Goal: Information Seeking & Learning: Learn about a topic

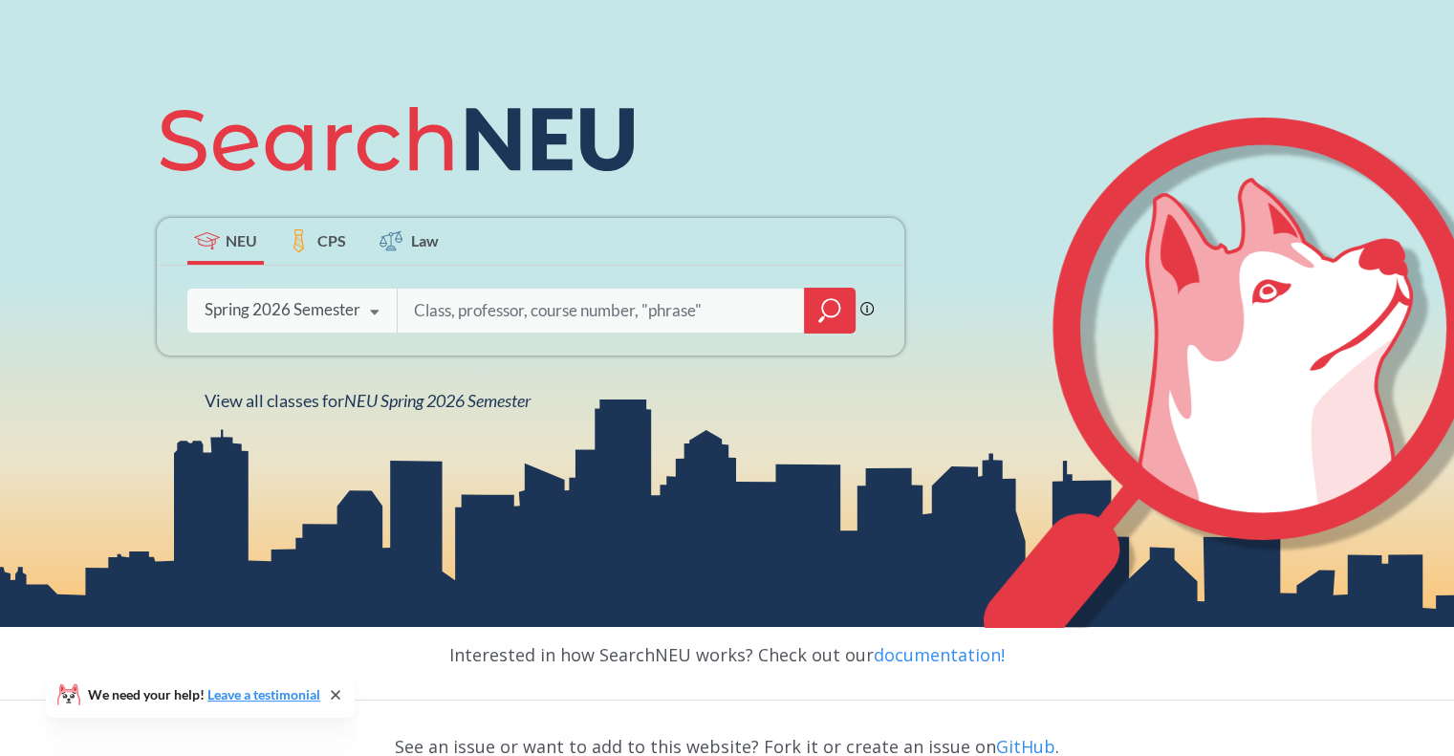
scroll to position [191, 0]
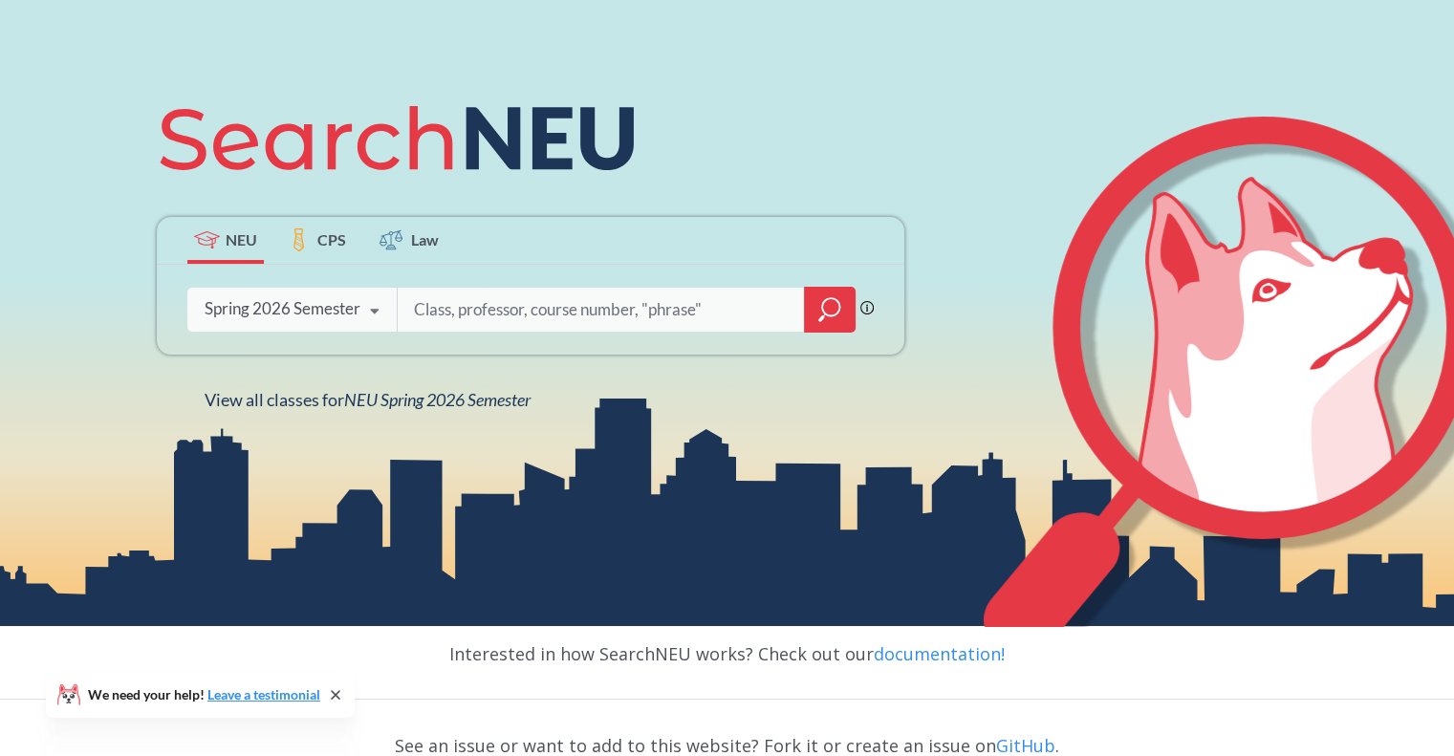
click at [361, 310] on icon at bounding box center [375, 312] width 36 height 54
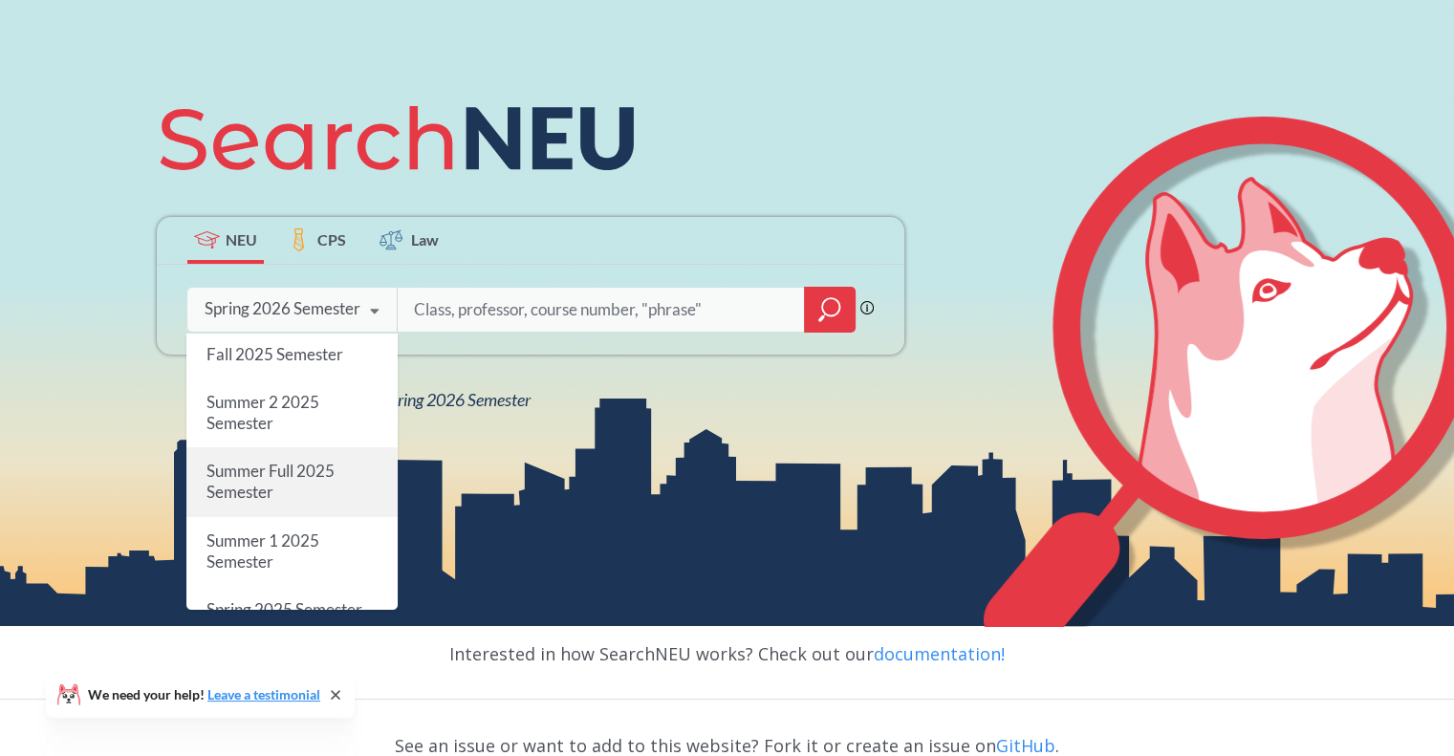
scroll to position [96, 0]
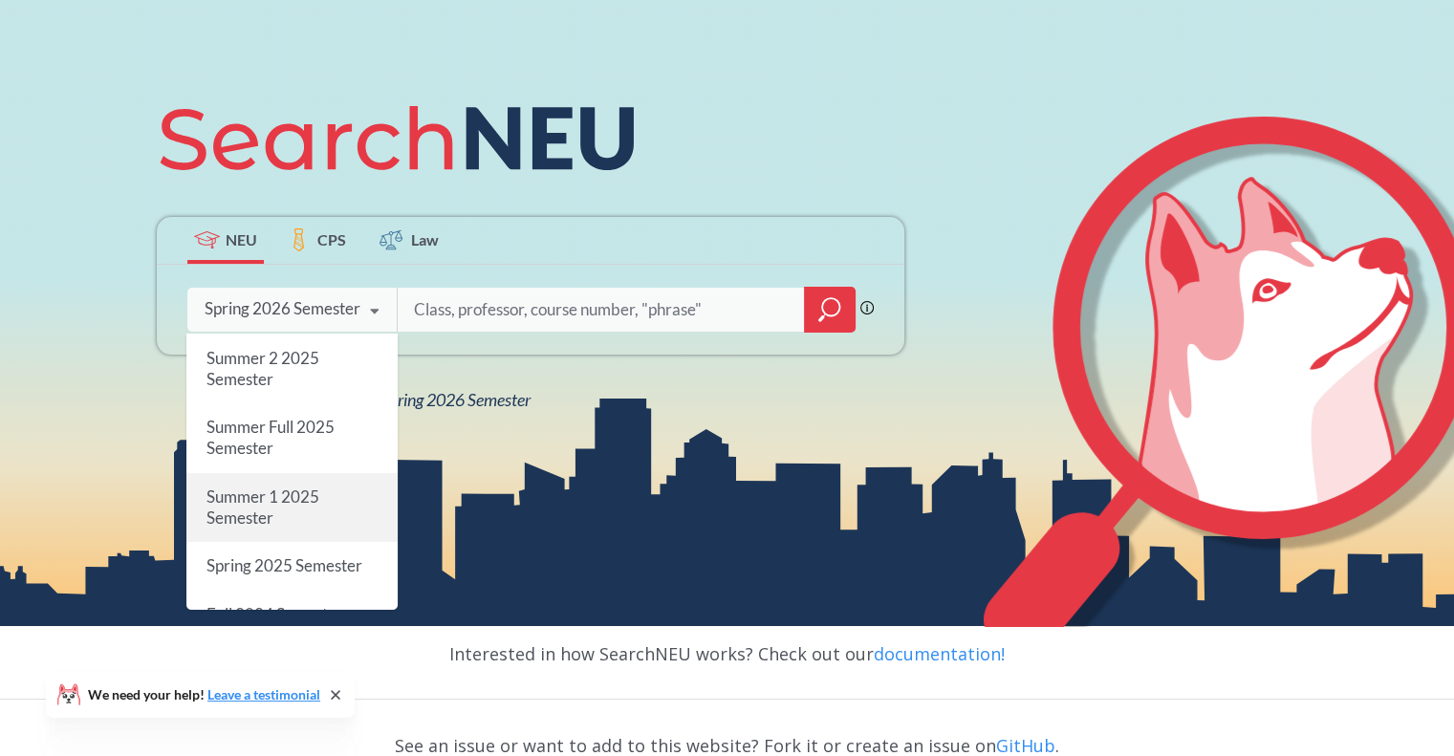
click at [285, 487] on span "Summer 1 2025 Semester" at bounding box center [263, 507] width 113 height 41
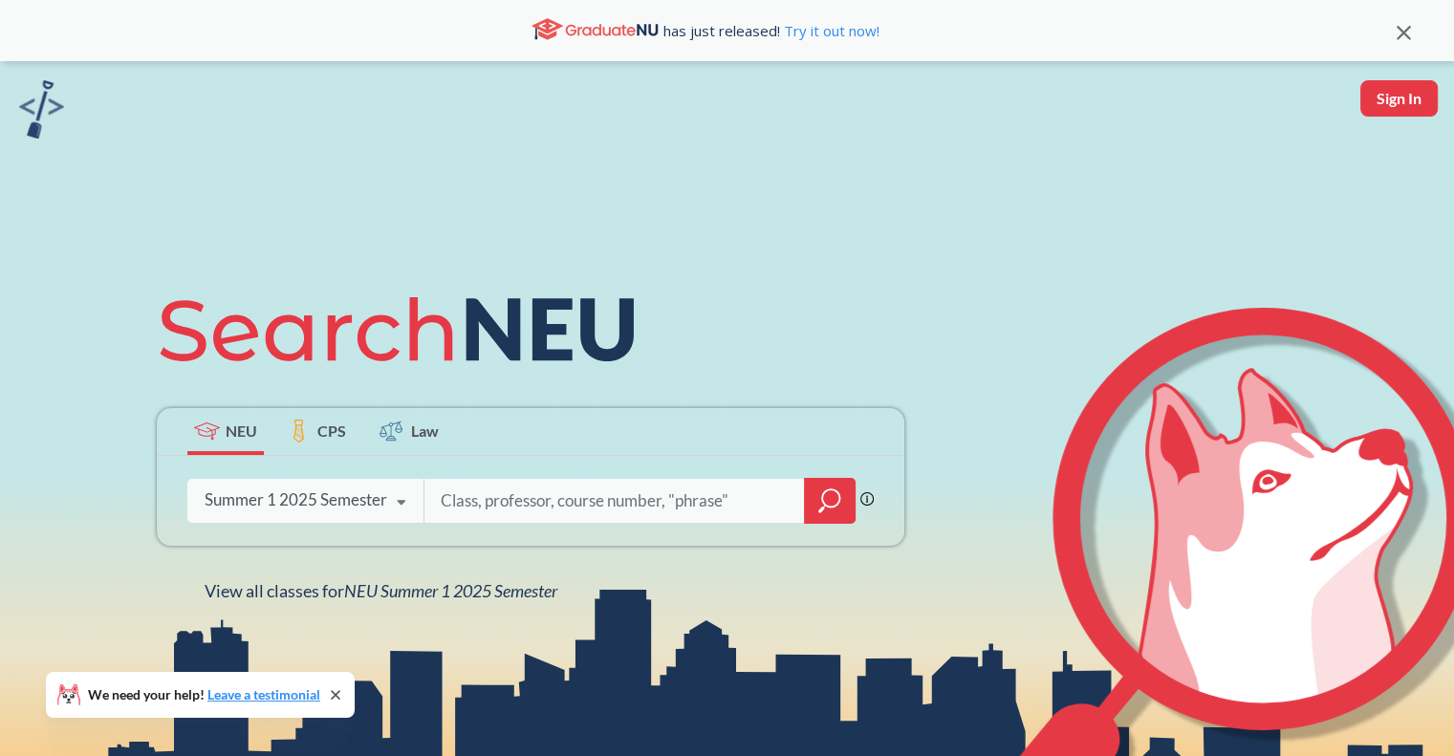
click at [494, 496] on input "search" at bounding box center [615, 501] width 352 height 40
type input "EECE 5642"
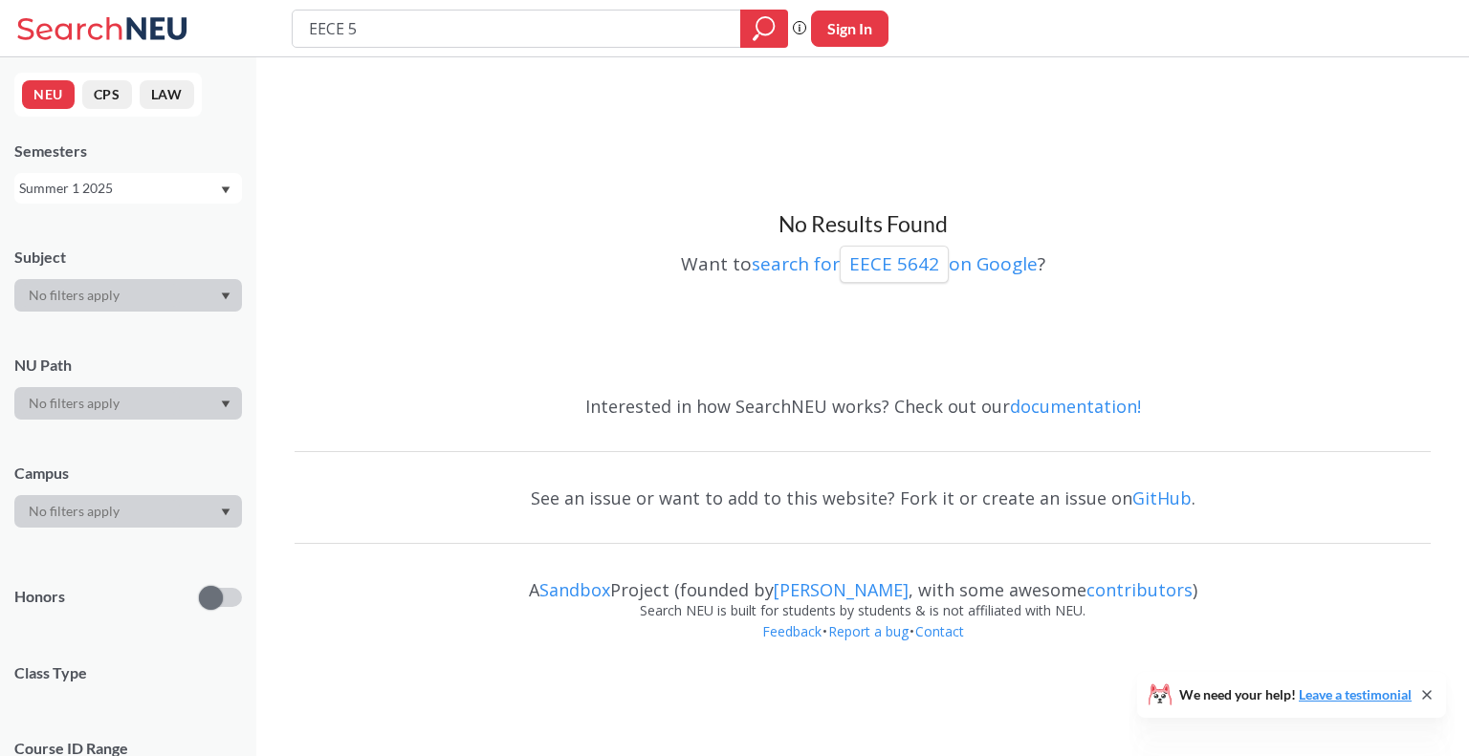
type input "EECE"
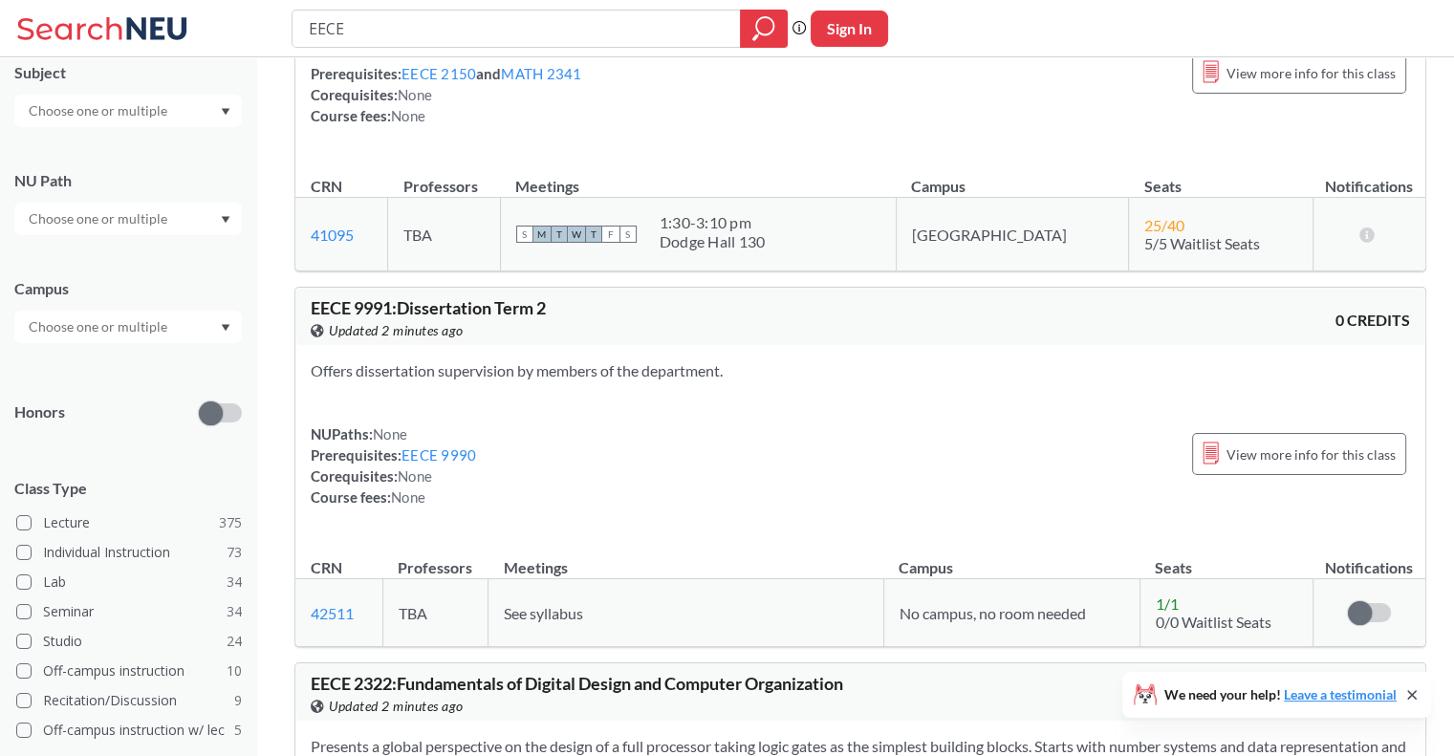
scroll to position [361, 0]
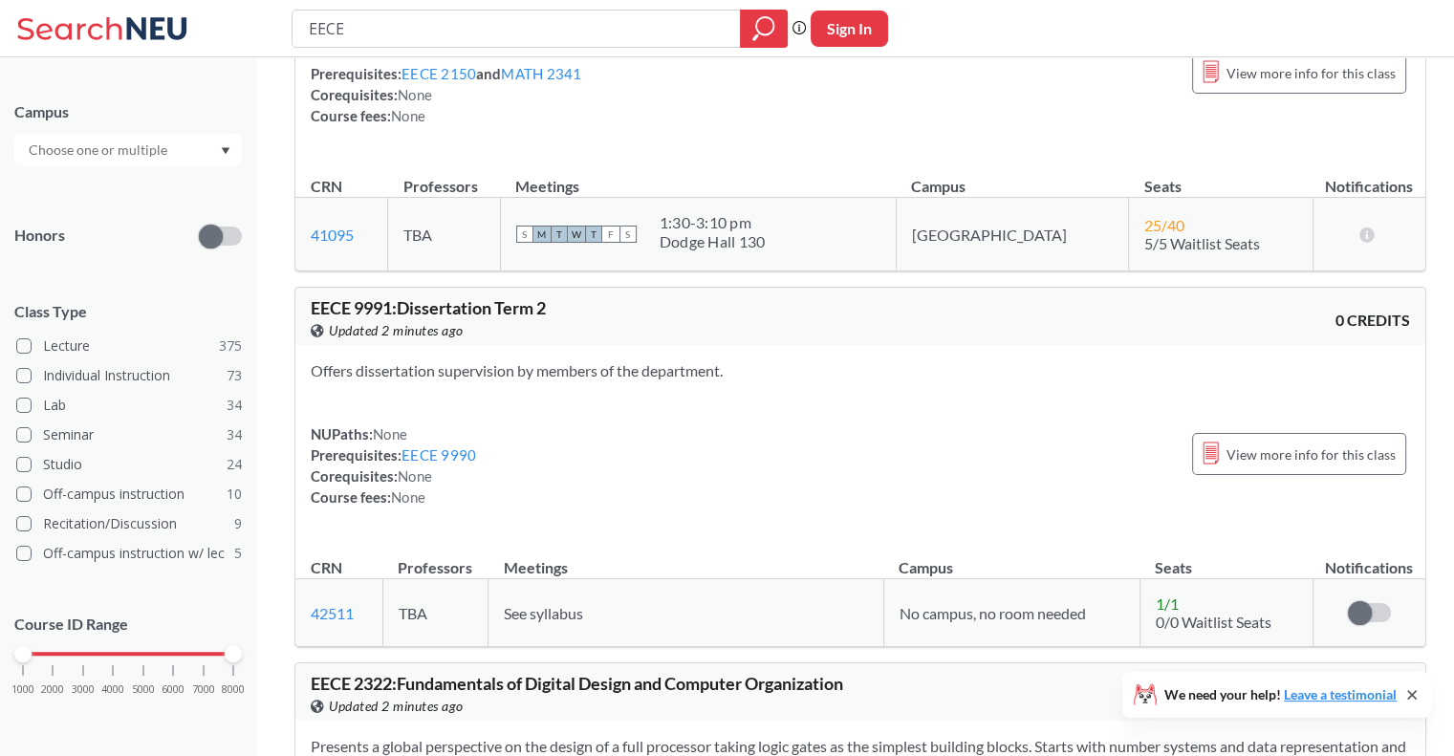
drag, startPoint x: 33, startPoint y: 653, endPoint x: 56, endPoint y: 657, distance: 24.2
click at [90, 658] on div "1000 2000 3000 4000 5000 6000 7000 8000" at bounding box center [128, 653] width 210 height 13
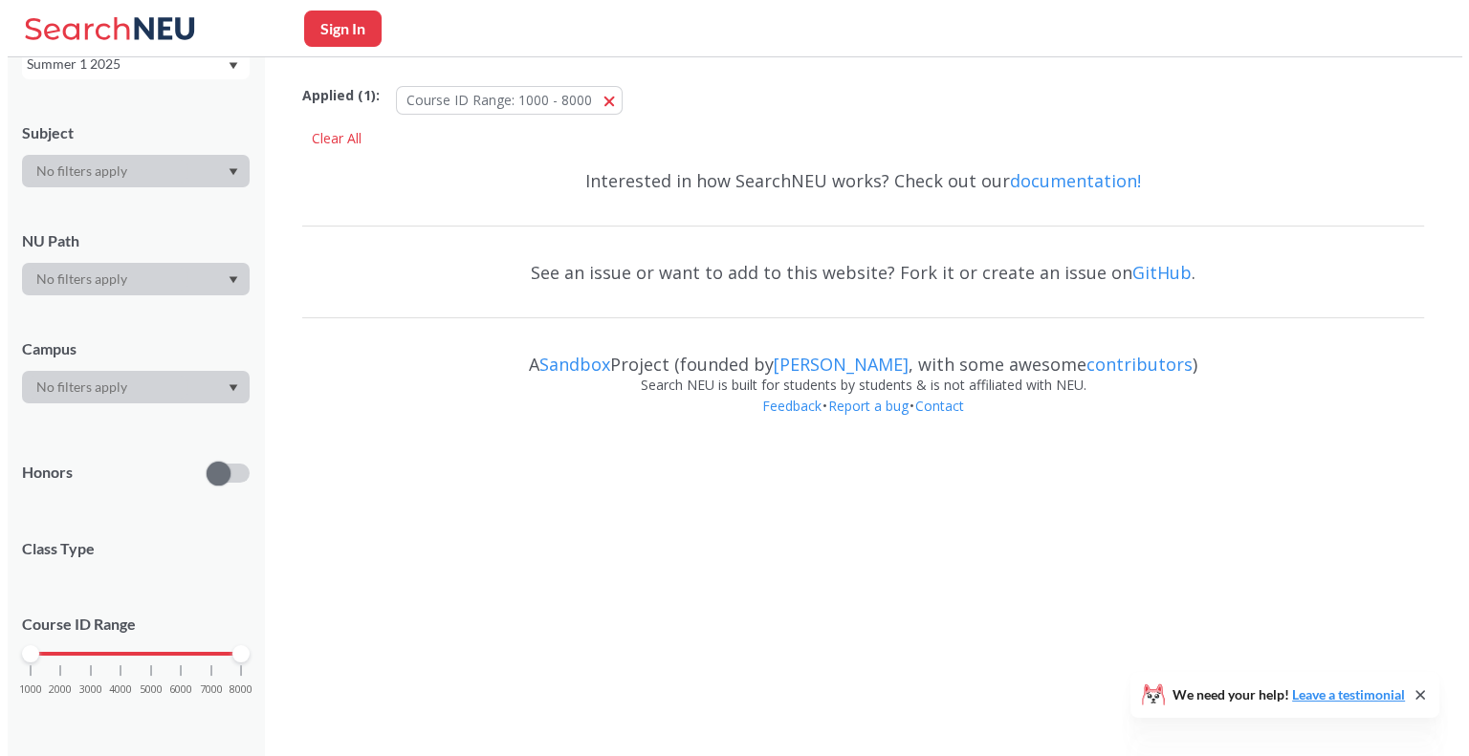
scroll to position [361, 0]
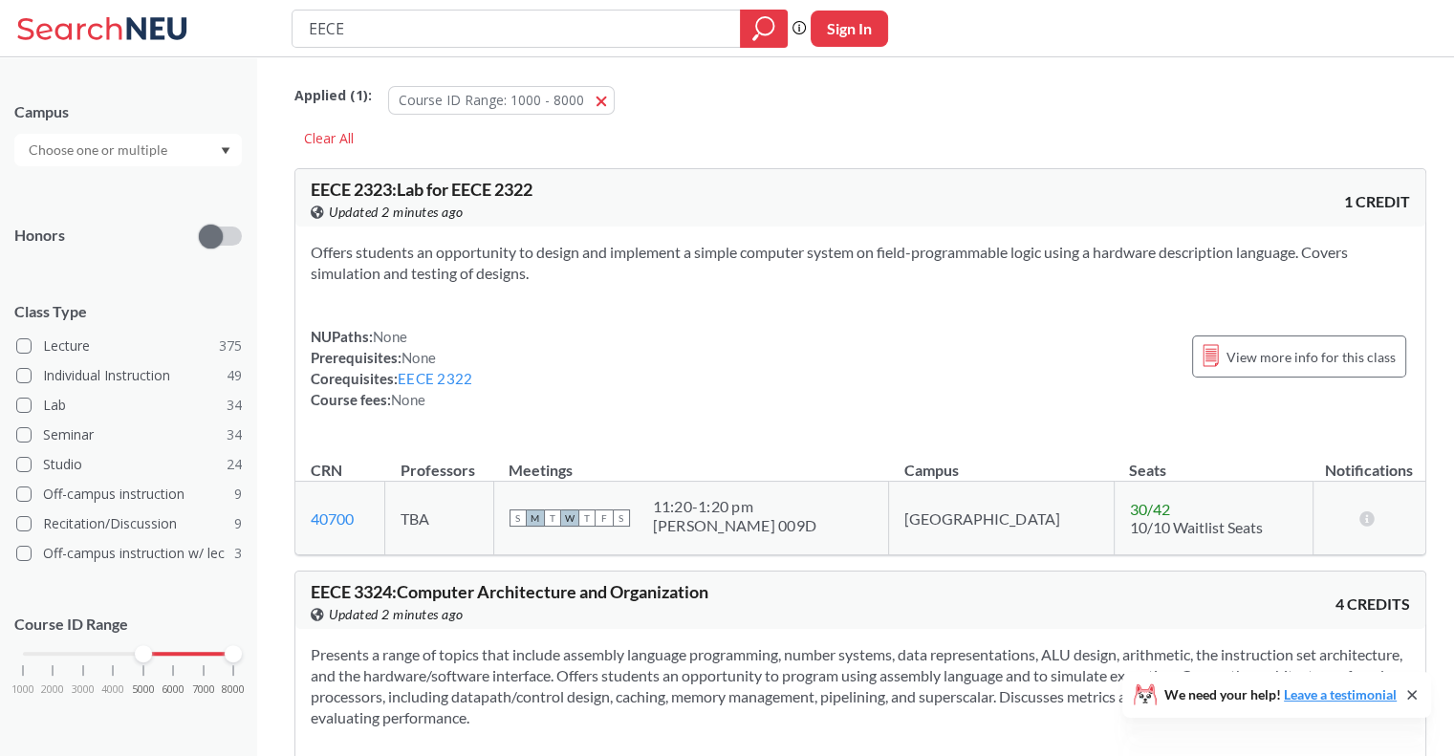
drag, startPoint x: 27, startPoint y: 655, endPoint x: 142, endPoint y: 661, distance: 114.9
click at [142, 661] on div at bounding box center [143, 653] width 17 height 17
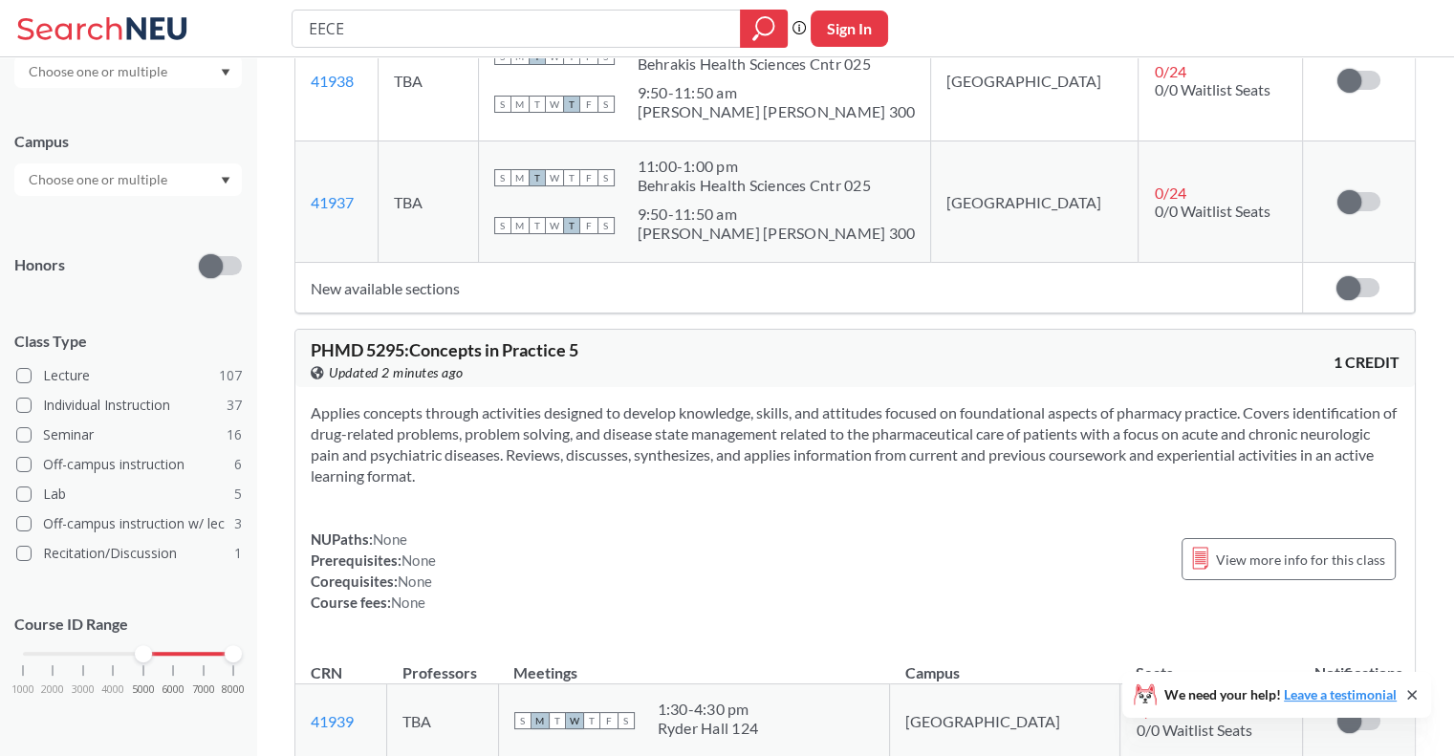
scroll to position [13892, 0]
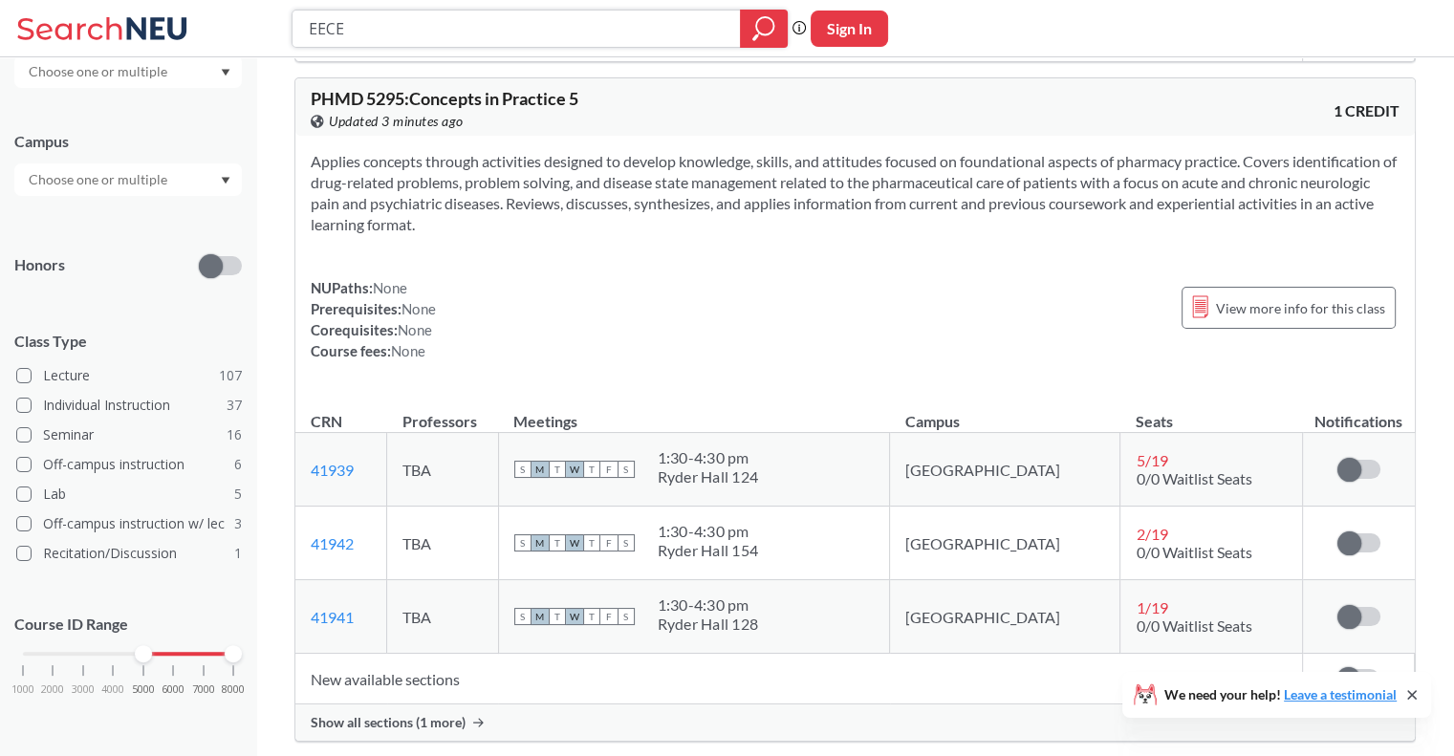
drag, startPoint x: 301, startPoint y: 29, endPoint x: 265, endPoint y: 18, distance: 37.8
click at [265, 18] on div "EECE Phrase search guarantees the exact search appears in the results. Ex. If y…" at bounding box center [727, 28] width 1454 height 57
type input "ME"
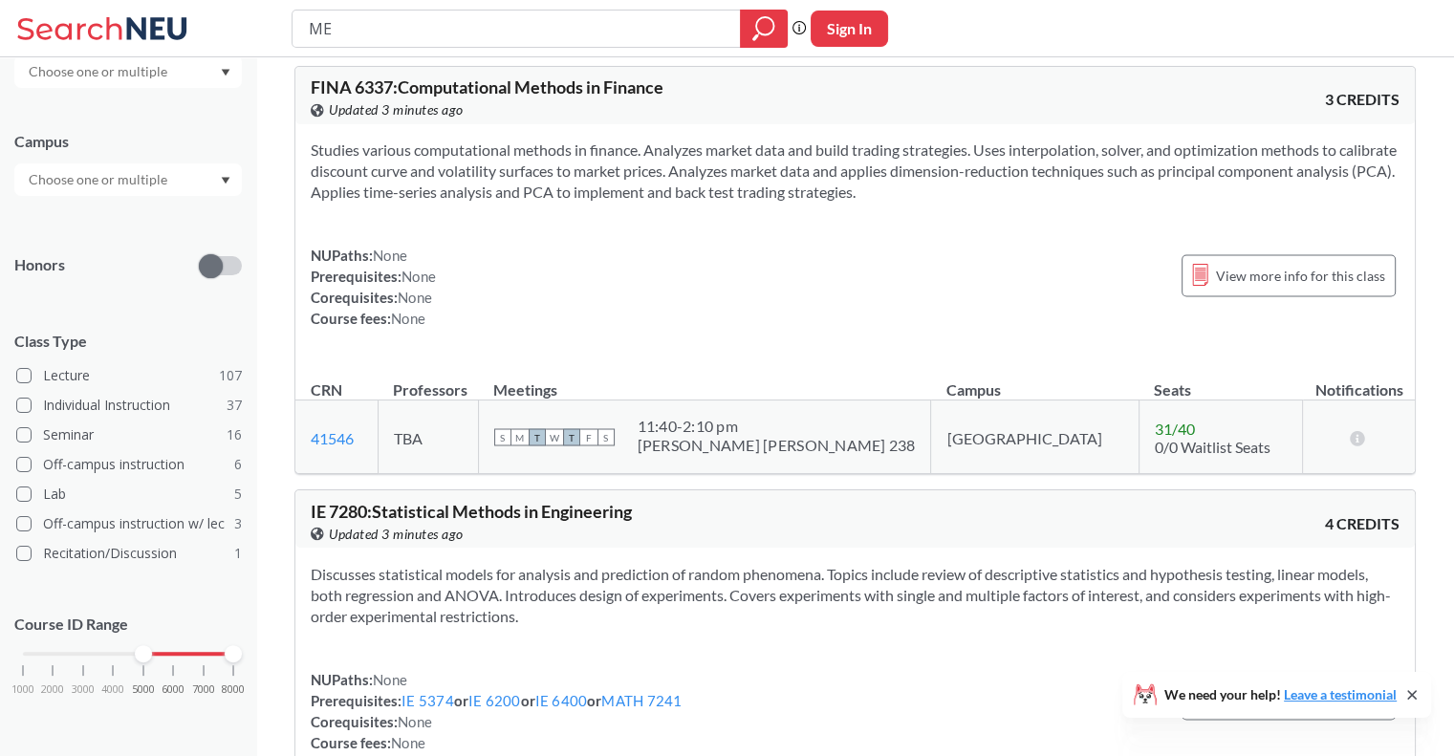
scroll to position [3729, 0]
